Goal: Entertainment & Leisure: Consume media (video, audio)

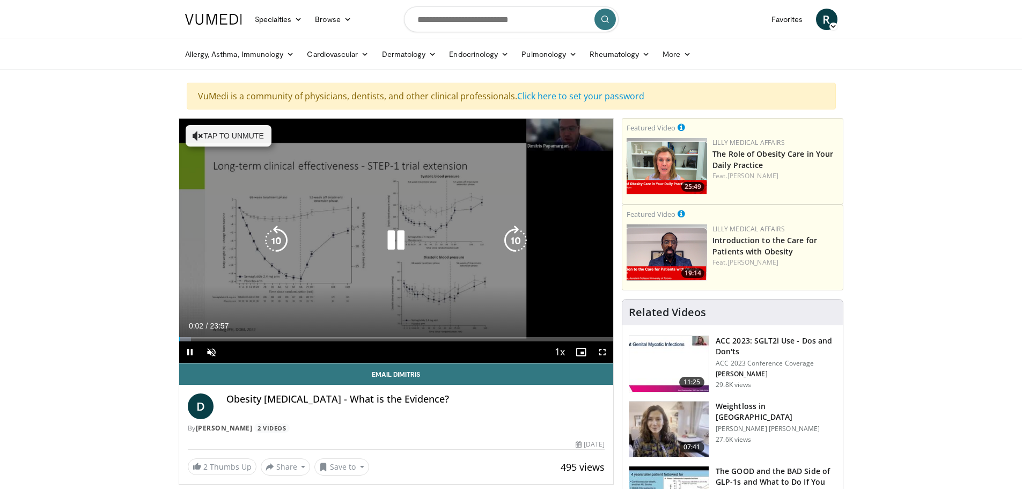
click at [383, 239] on icon "Video Player" at bounding box center [396, 240] width 30 height 30
click at [399, 237] on icon "Video Player" at bounding box center [396, 240] width 30 height 30
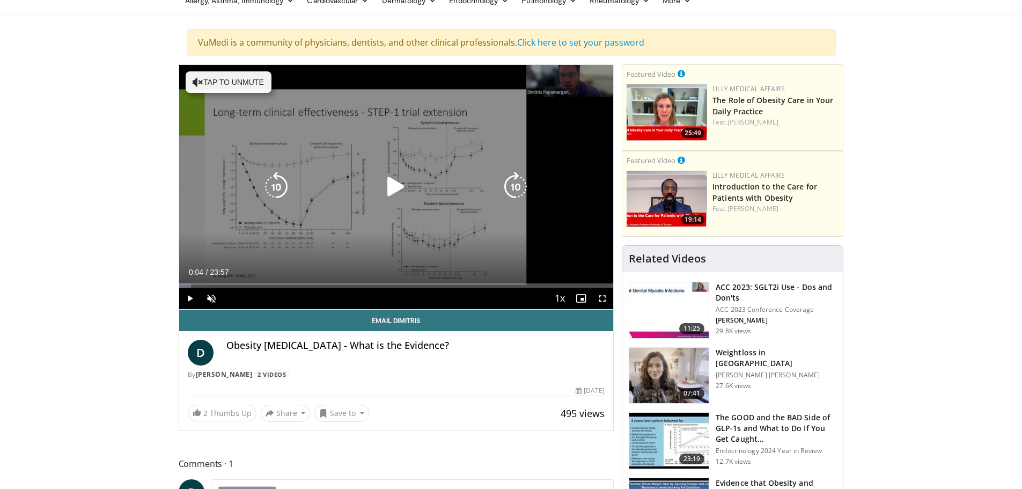
click at [202, 79] on icon "Video Player" at bounding box center [198, 82] width 11 height 11
click at [388, 183] on icon "Video Player" at bounding box center [396, 187] width 30 height 30
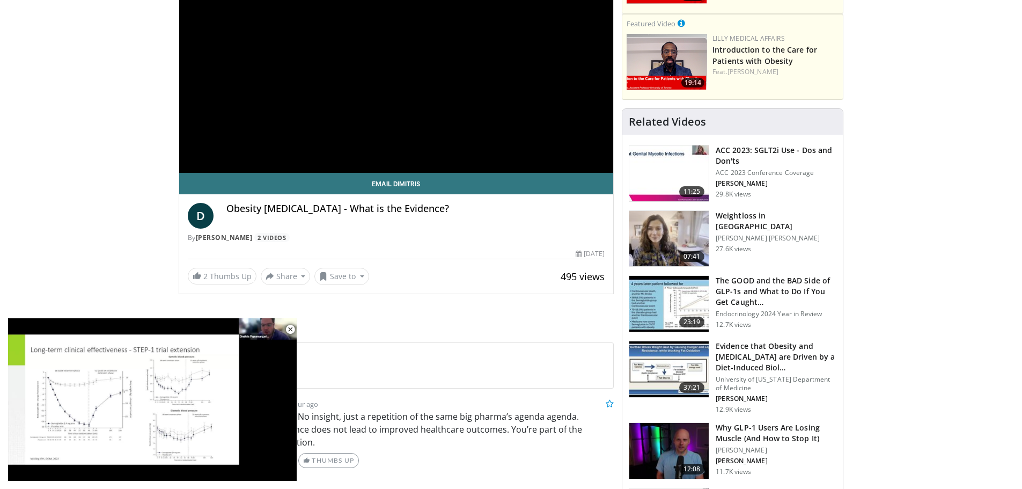
scroll to position [215, 0]
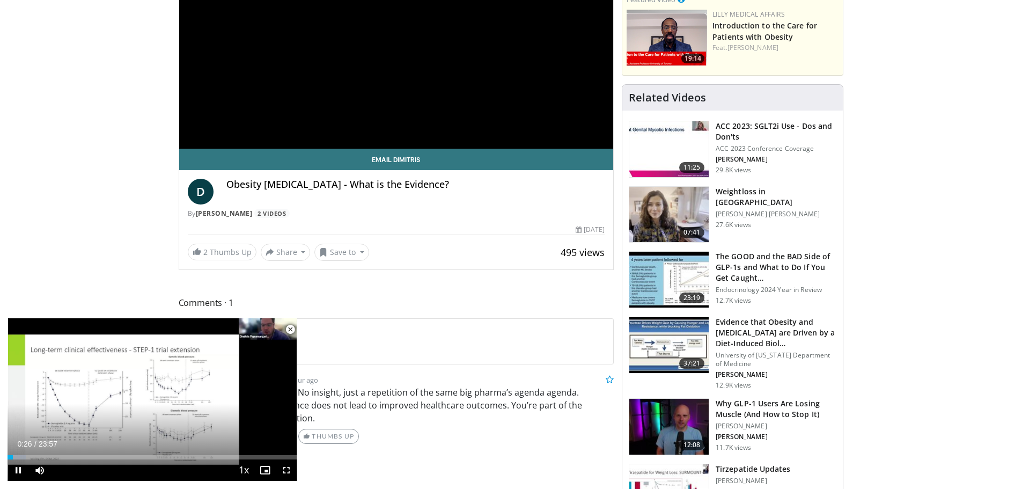
click at [293, 328] on span "Video Player" at bounding box center [290, 329] width 21 height 21
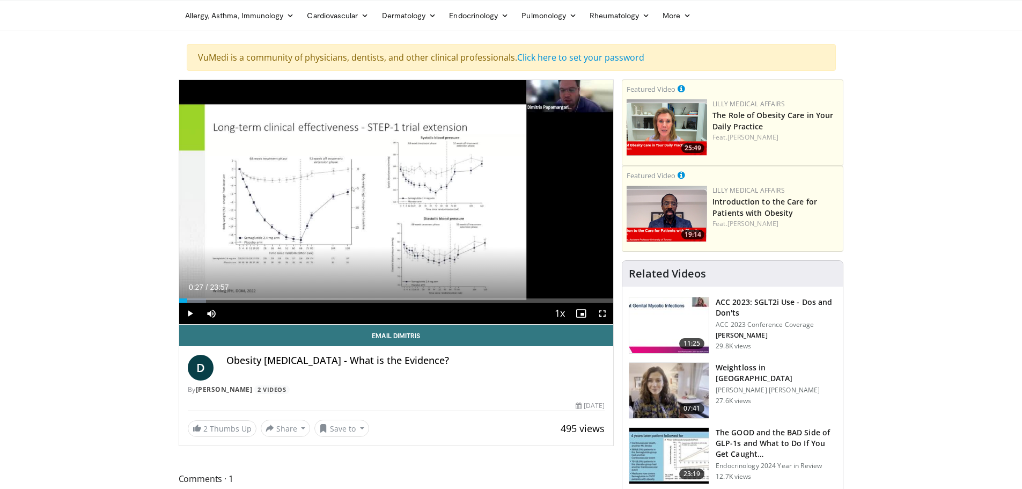
scroll to position [0, 0]
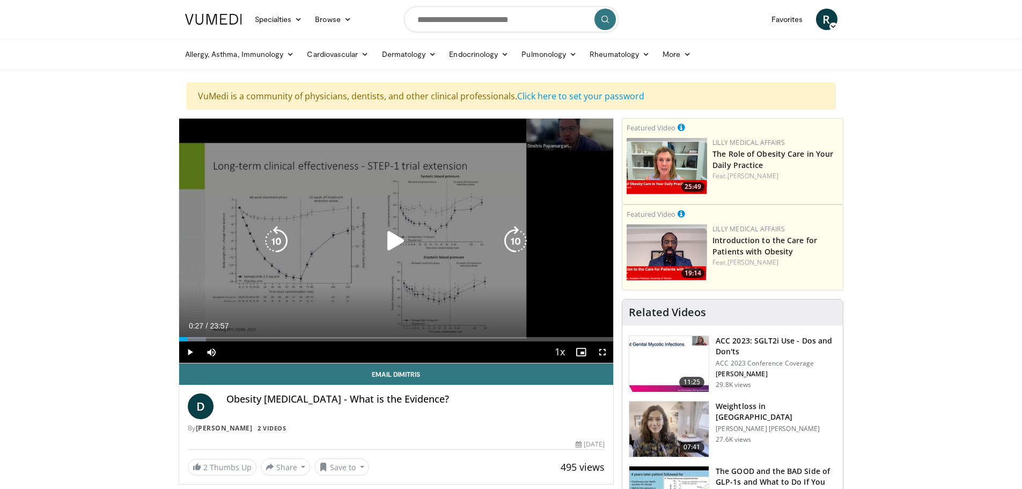
click at [393, 240] on icon "Video Player" at bounding box center [396, 241] width 30 height 30
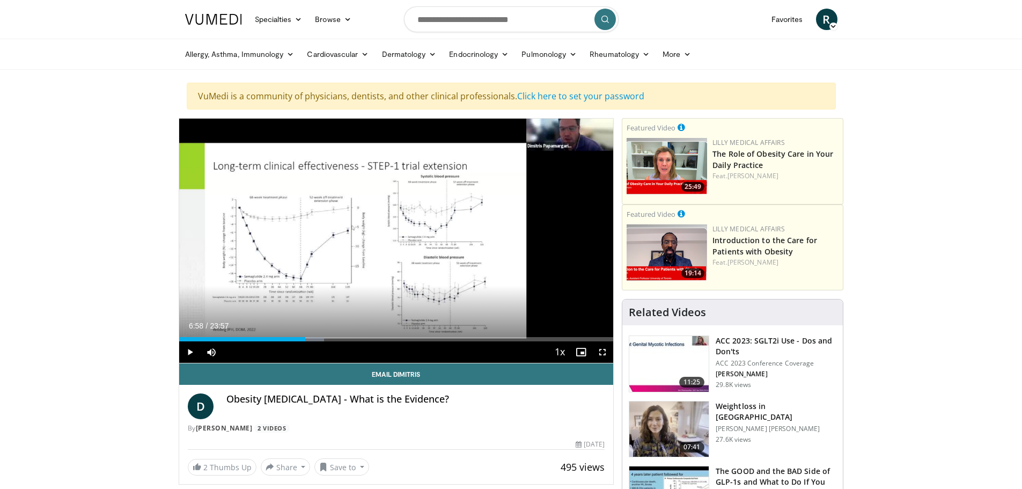
drag, startPoint x: 210, startPoint y: 340, endPoint x: 305, endPoint y: 353, distance: 95.8
click at [305, 353] on div "Current Time 6:58 / Duration 23:57 Play Skip Backward Skip Forward Mute Loaded …" at bounding box center [396, 351] width 435 height 21
drag, startPoint x: 304, startPoint y: 339, endPoint x: 372, endPoint y: 352, distance: 68.9
click at [372, 352] on div "Current Time 10:31 / Duration 23:57 Play Skip Backward Skip Forward Mute Loaded…" at bounding box center [396, 351] width 435 height 21
